Goal: Task Accomplishment & Management: Manage account settings

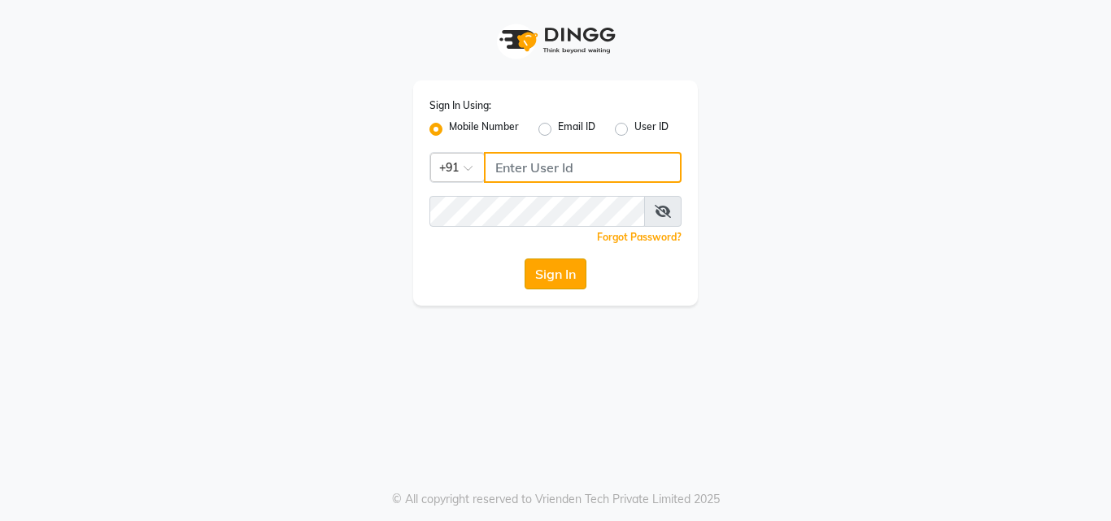
type input "9690906050"
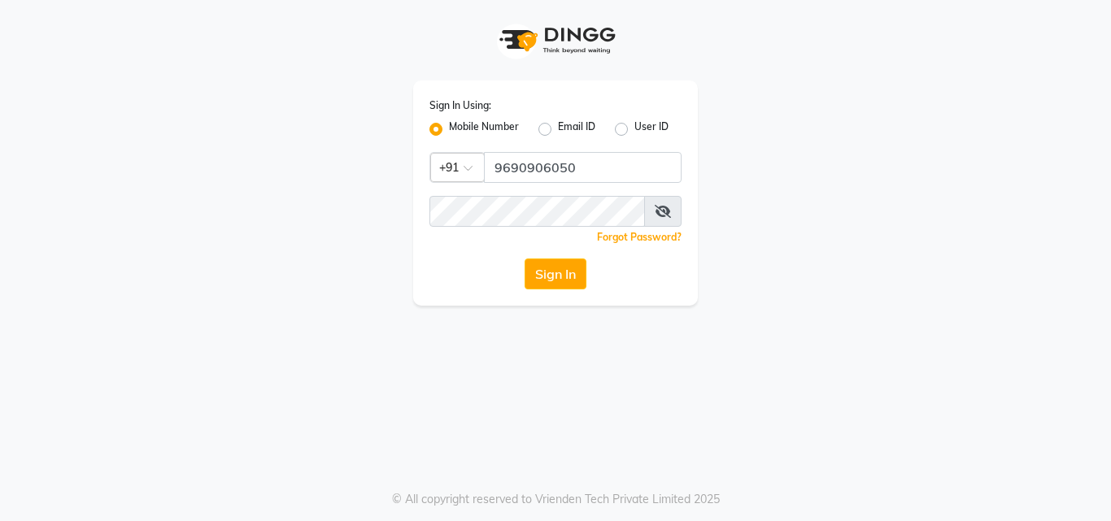
click at [573, 277] on button "Sign In" at bounding box center [556, 274] width 62 height 31
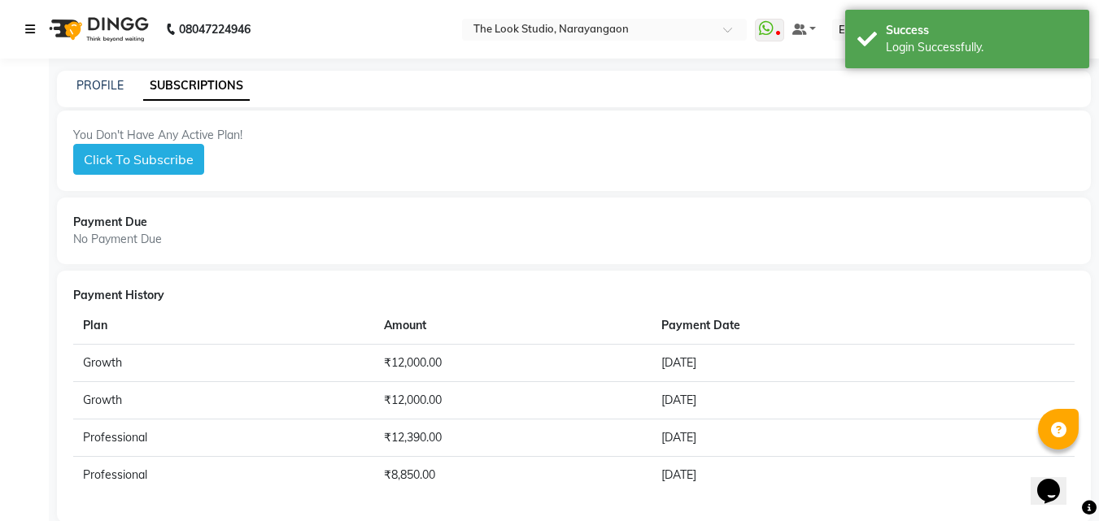
click at [29, 24] on icon at bounding box center [30, 29] width 10 height 11
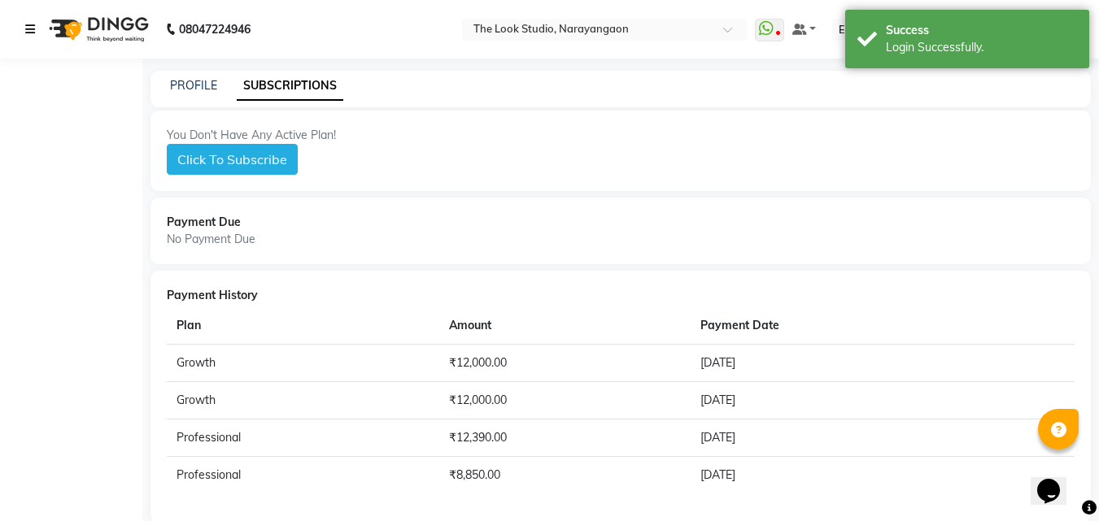
click at [29, 24] on icon at bounding box center [30, 29] width 10 height 11
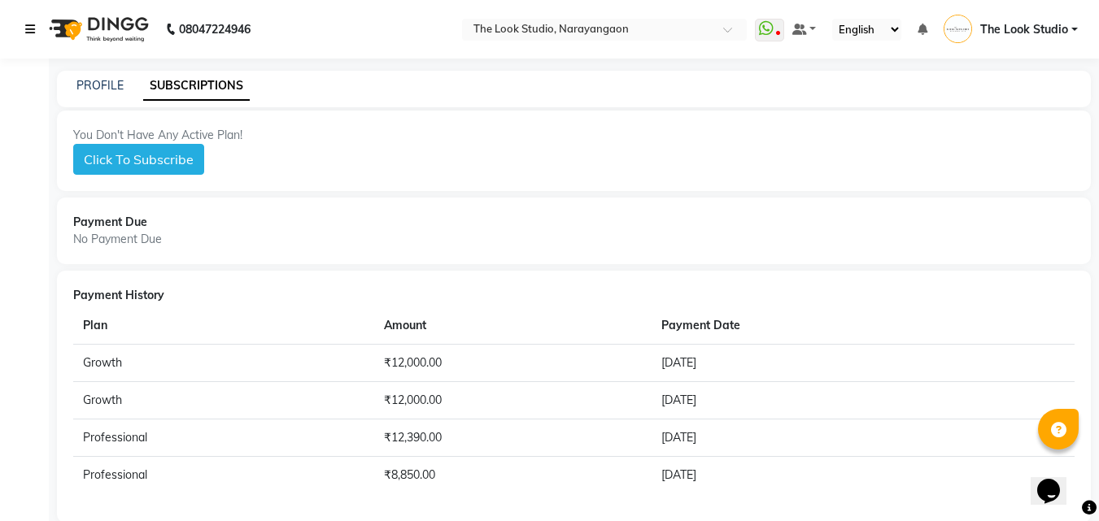
click at [31, 32] on icon at bounding box center [30, 29] width 10 height 11
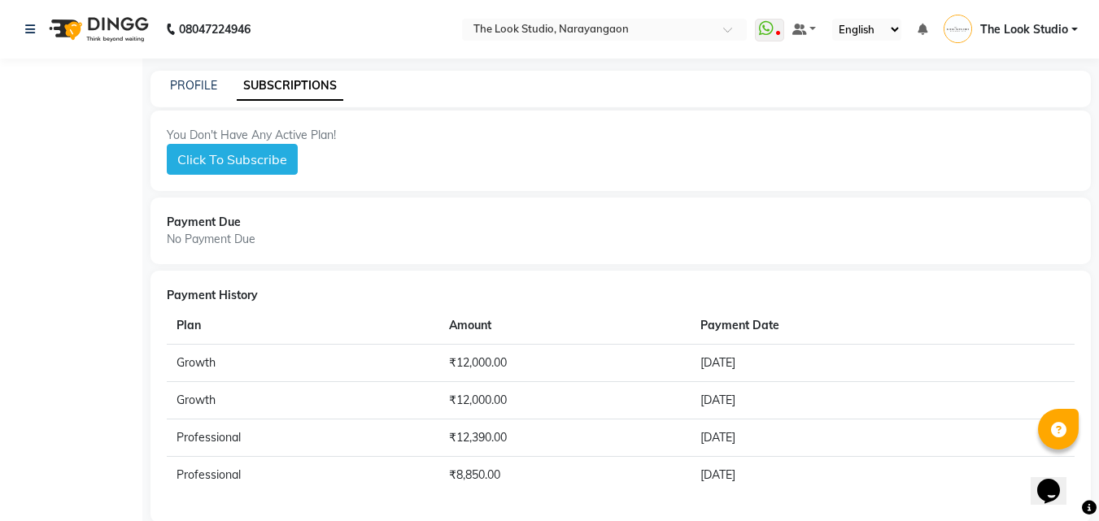
click at [519, 58] on nav "08047224946 Select Location × The Look Studio, Narayangaon WhatsApp Status ✕ St…" at bounding box center [549, 29] width 1099 height 59
click at [28, 29] on icon at bounding box center [30, 29] width 10 height 11
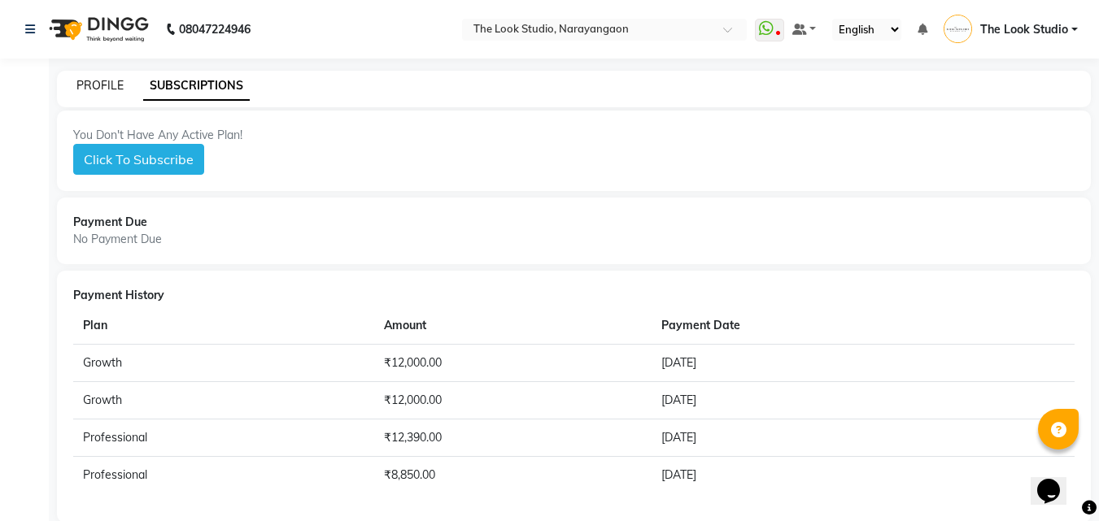
click at [107, 88] on link "PROFILE" at bounding box center [99, 85] width 47 height 15
